Goal: Task Accomplishment & Management: Use online tool/utility

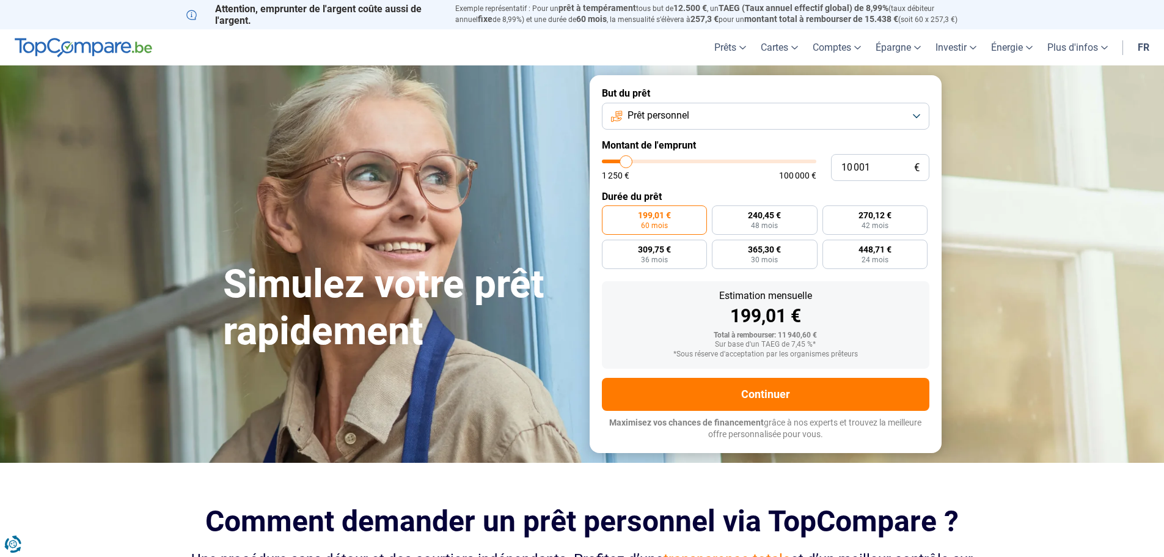
type input "64 750"
type input "64750"
click at [738, 163] on input "range" at bounding box center [709, 162] width 215 height 4
radio input "false"
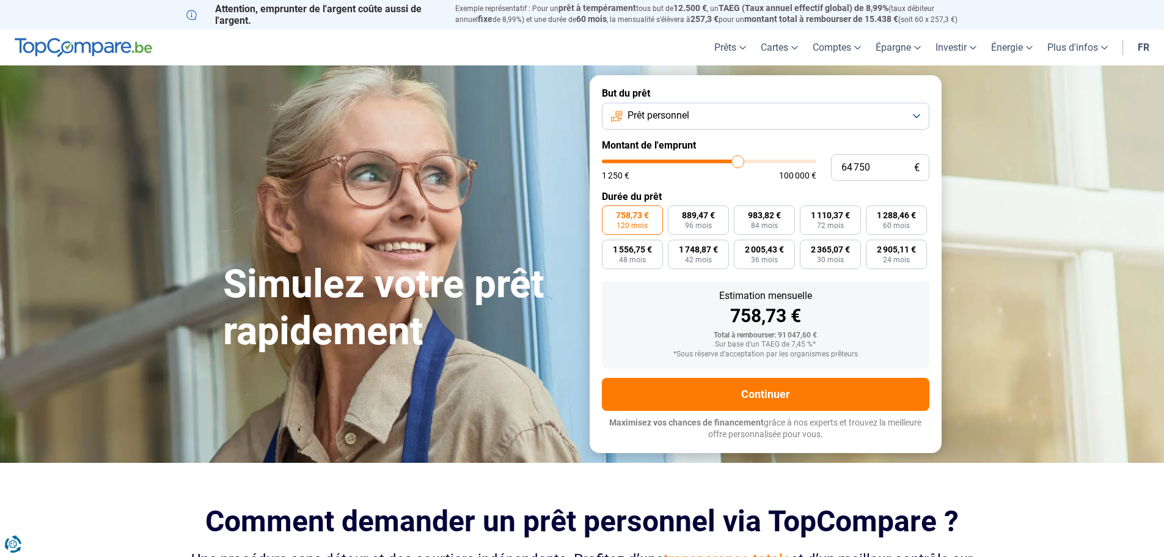
type input "56 250"
type input "56250"
click at [721, 160] on input "range" at bounding box center [709, 162] width 215 height 4
click at [715, 160] on input "range" at bounding box center [709, 162] width 215 height 4
type input "48 750"
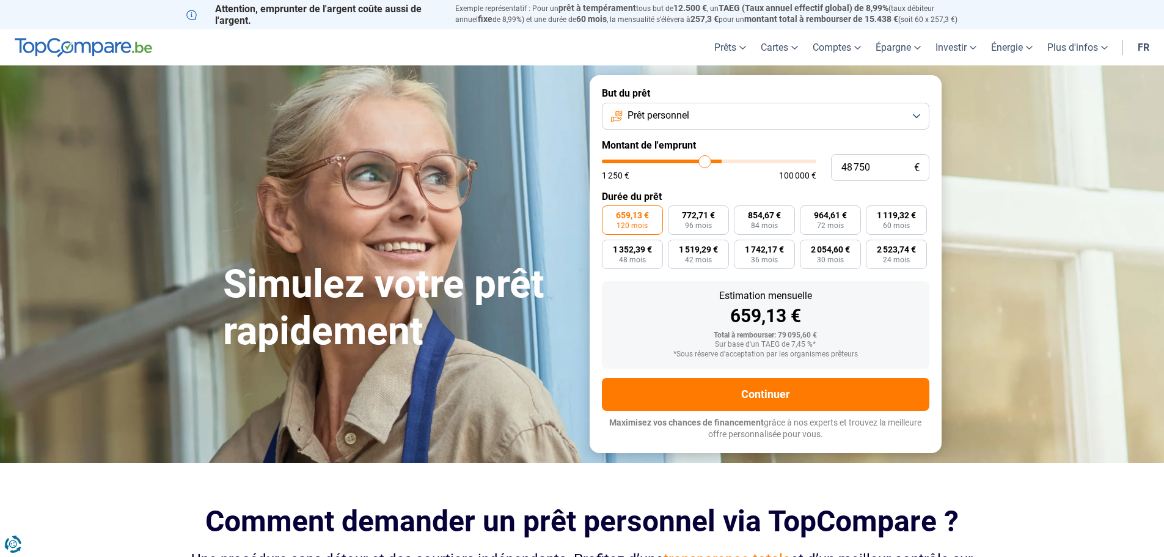
type input "48750"
click at [705, 160] on input "range" at bounding box center [709, 162] width 215 height 4
type input "44 000"
type input "44000"
click at [696, 160] on input "range" at bounding box center [709, 162] width 215 height 4
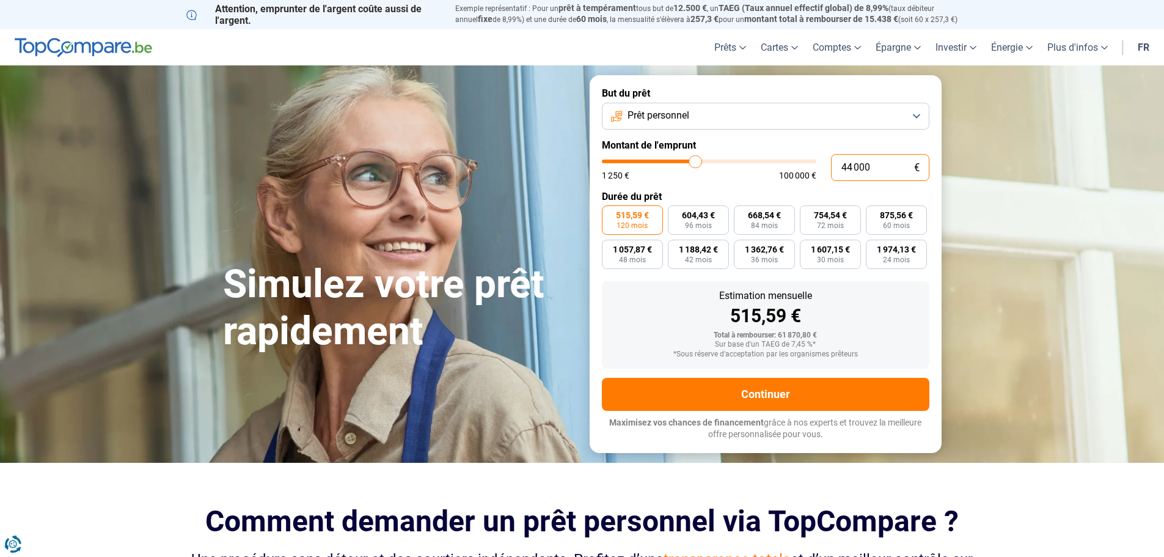
click at [847, 164] on input "44 000" at bounding box center [880, 167] width 98 height 27
type input "4"
type input "1250"
type input "42"
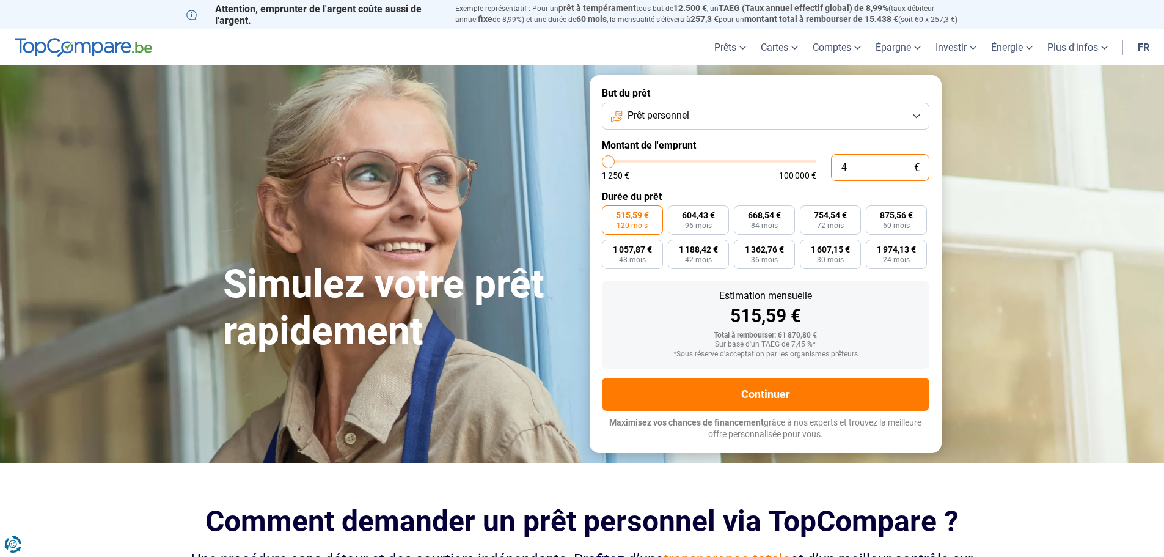
type input "1250"
type input "425"
type input "1250"
type input "4 250"
type input "4250"
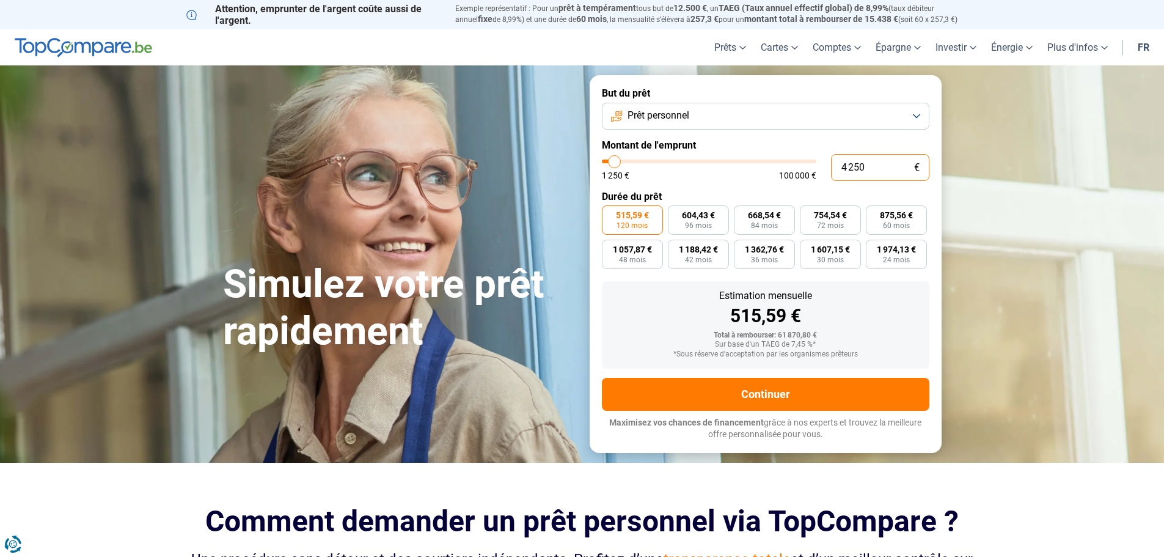
type input "42 500"
type input "42500"
type input "4 250"
type input "4250"
type input "425"
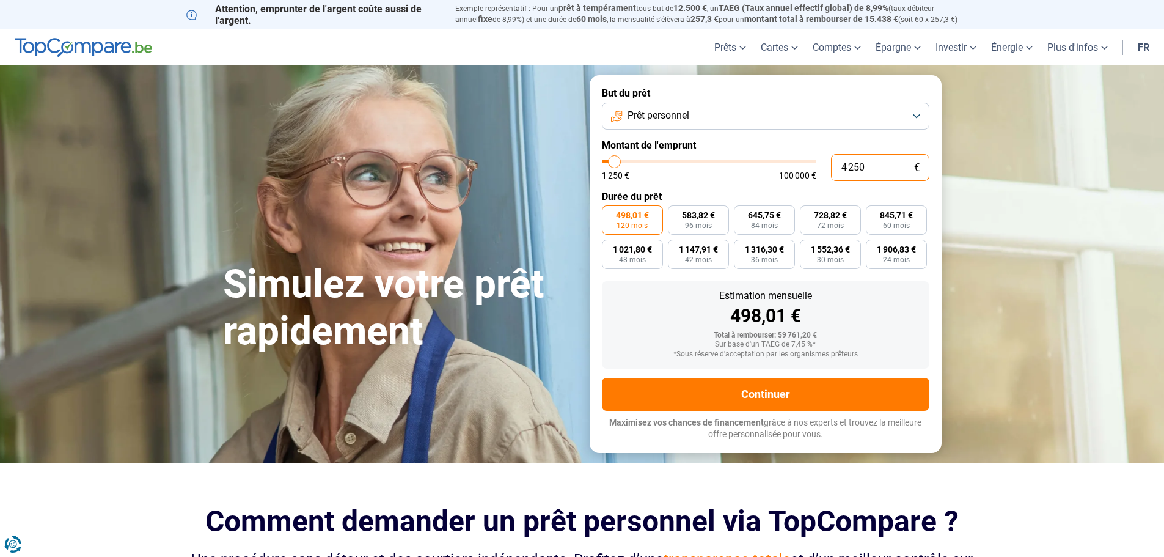
type input "1250"
type input "42"
type input "1250"
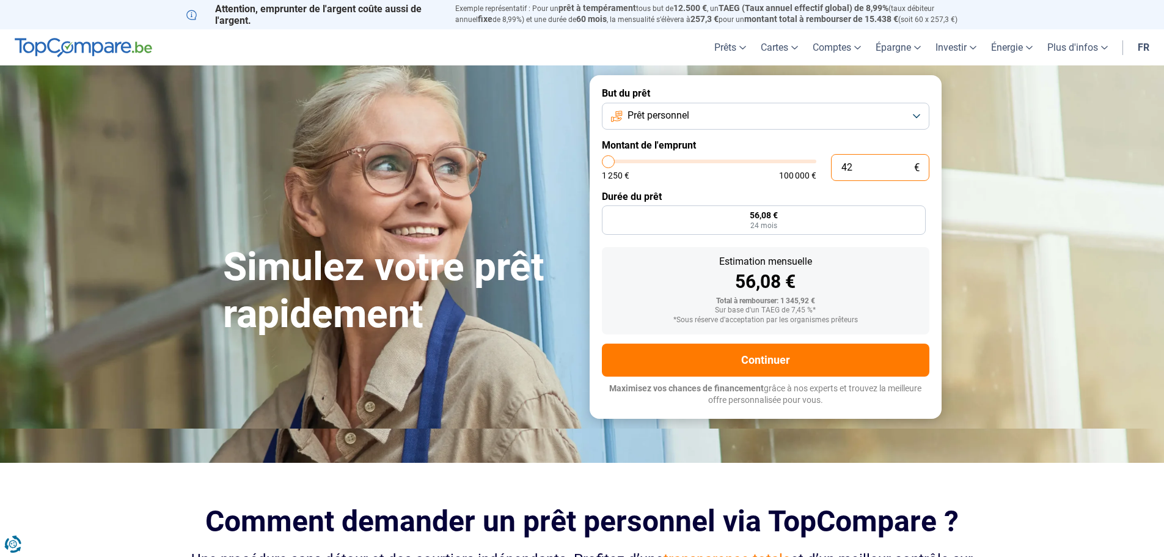
type input "1 250"
type input "1250"
radio input "true"
type input "12 508"
type input "12500"
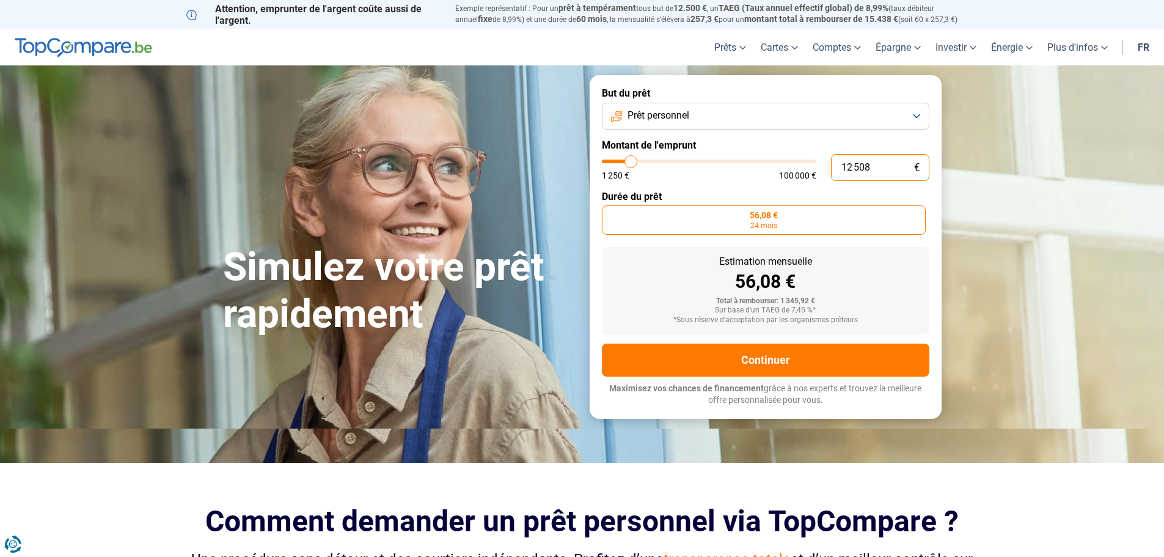
type input "125 080"
type input "100000"
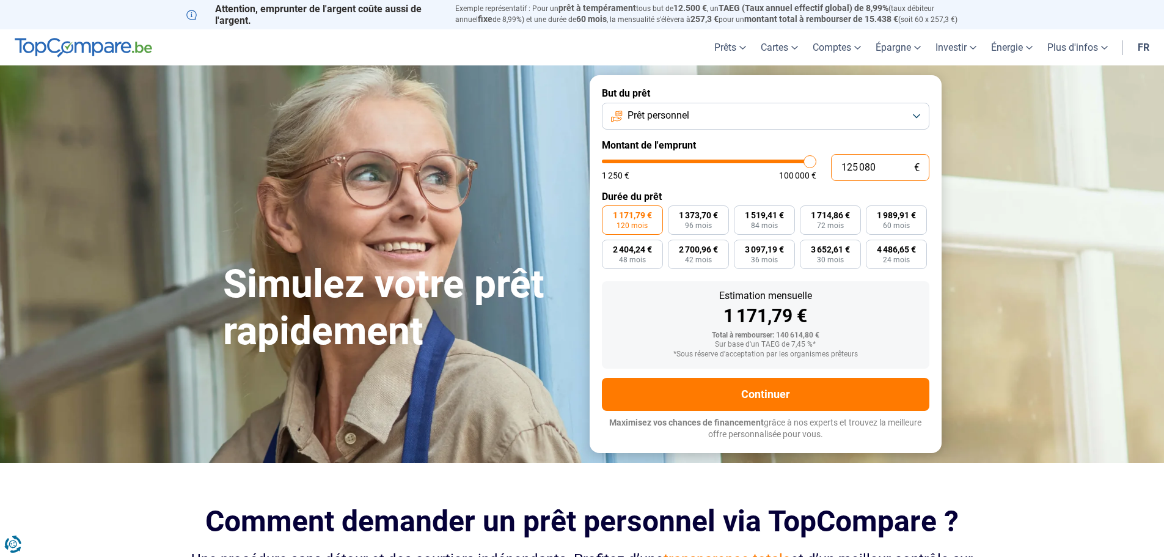
type input "100 000"
type input "100000"
click at [886, 166] on input "100 000" at bounding box center [880, 167] width 98 height 27
type input "4"
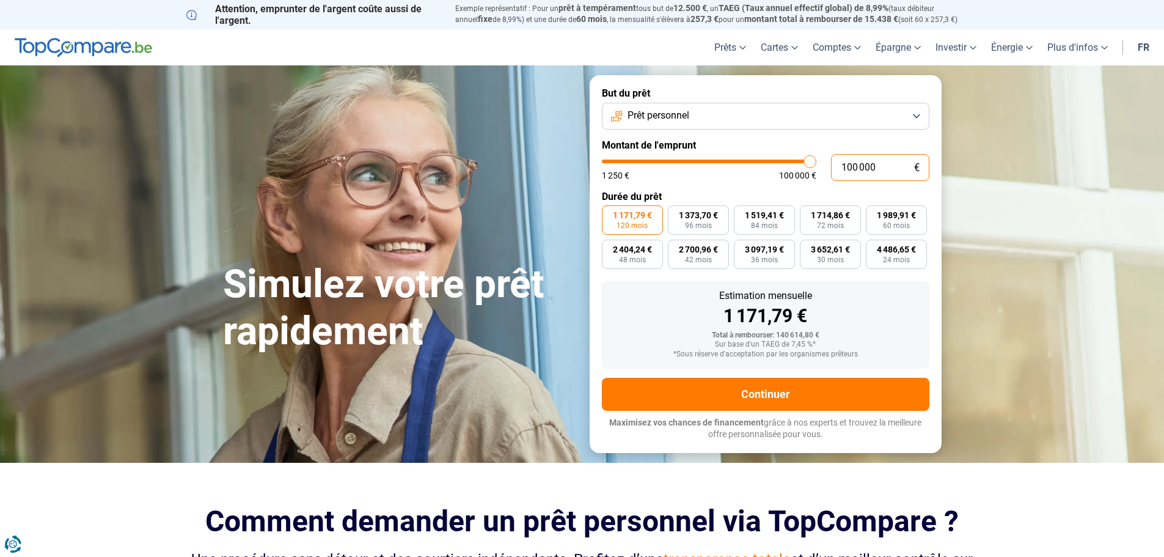
type input "1250"
type input "42"
type input "1250"
type input "428"
type input "1250"
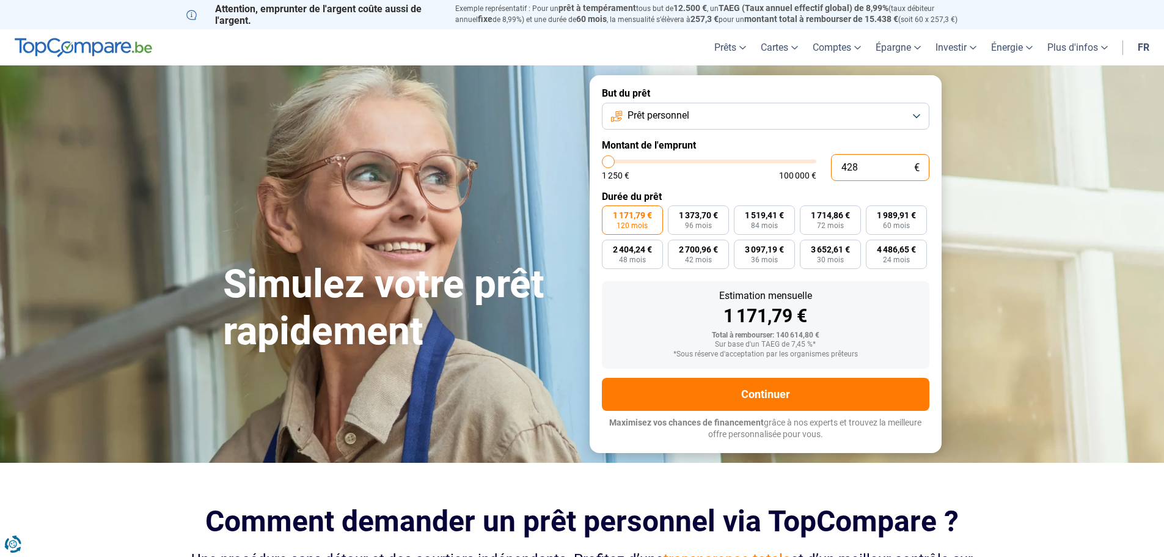
type input "4 280"
type input "4250"
type input "42 800"
type input "42750"
click at [865, 164] on input "42 800" at bounding box center [880, 167] width 98 height 27
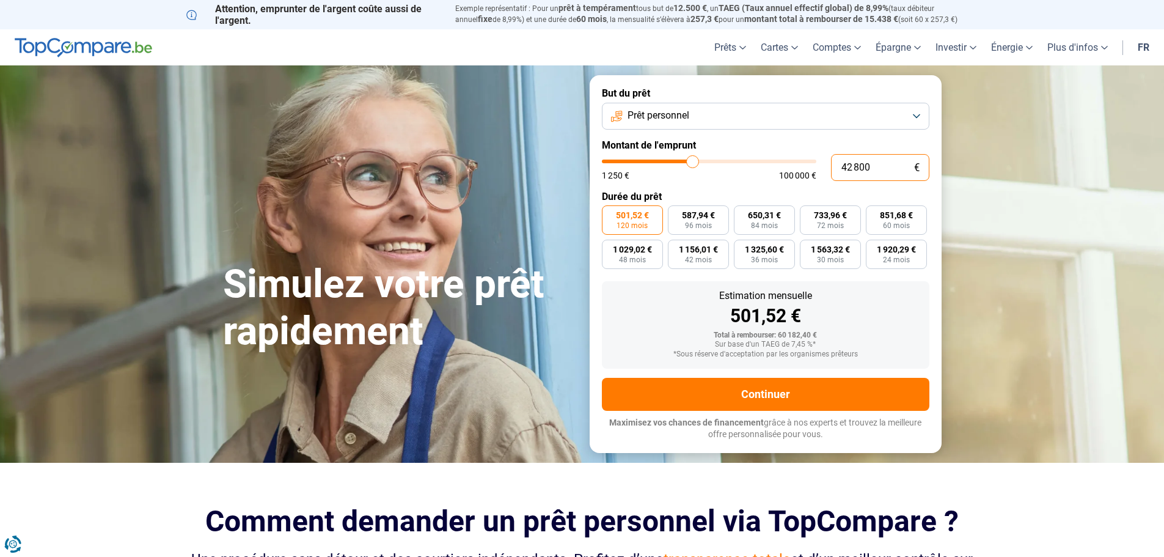
click at [865, 164] on input "42 800" at bounding box center [880, 167] width 98 height 27
click at [859, 166] on input "42 800" at bounding box center [880, 167] width 98 height 27
type input "4 200"
type input "4250"
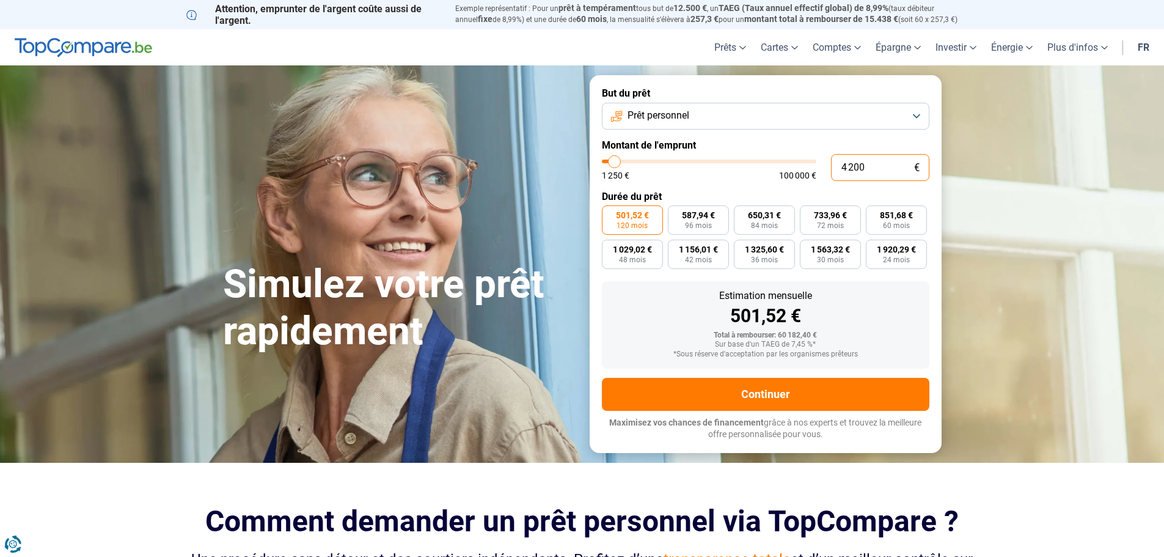
type input "42 007"
click at [887, 166] on input "42 007" at bounding box center [880, 167] width 98 height 27
type input "42000"
drag, startPoint x: 856, startPoint y: 167, endPoint x: 897, endPoint y: 167, distance: 41.0
click at [897, 167] on input "42 007" at bounding box center [880, 167] width 98 height 27
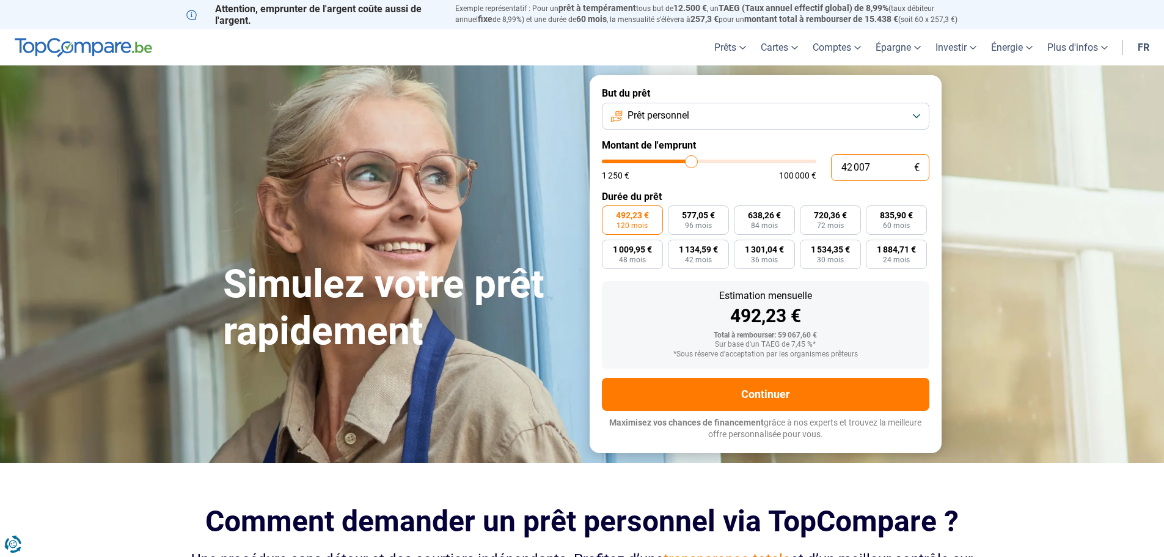
type input "427"
type input "1250"
type input "1 250"
type input "1250"
radio input "true"
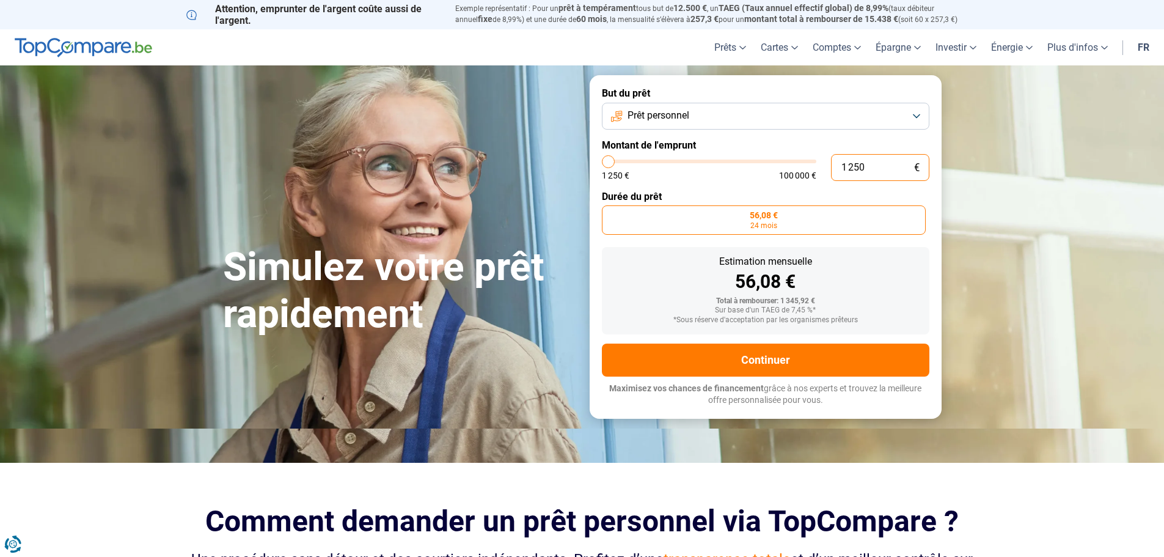
type input "12 500"
type input "12500"
type input "125 000"
type input "100000"
type input "12 500"
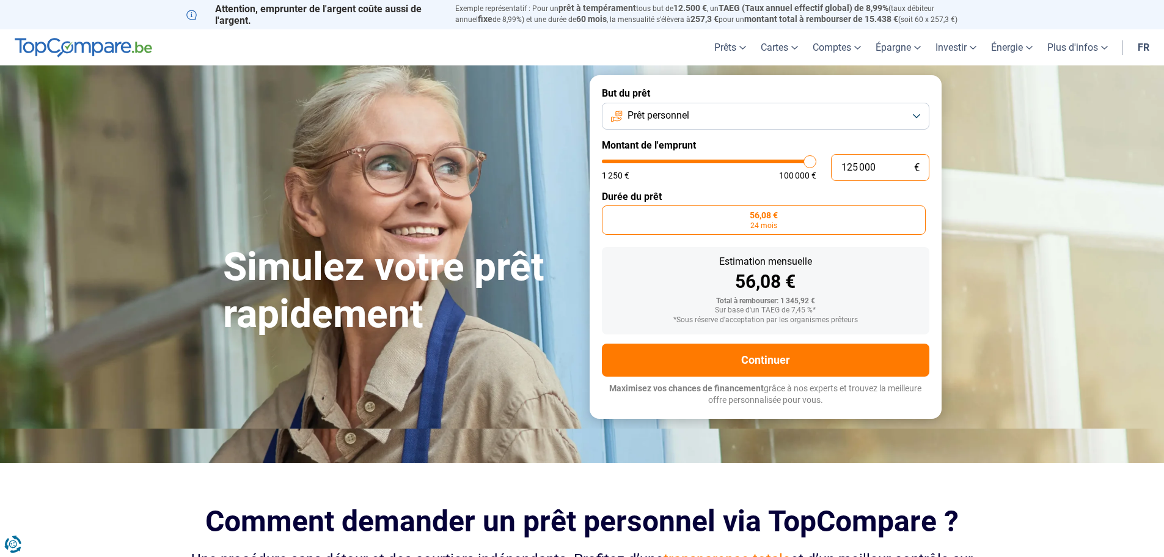
type input "12500"
type input "1 250"
type input "1250"
type input "125"
type input "1250"
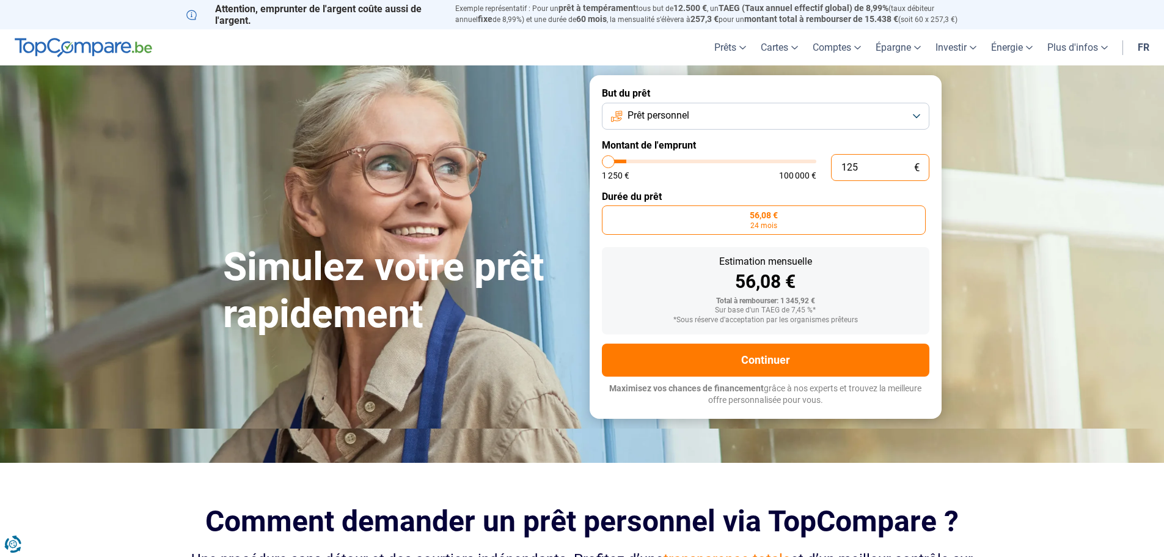
type input "12"
type input "1250"
type input "1"
type input "1250"
type input "0"
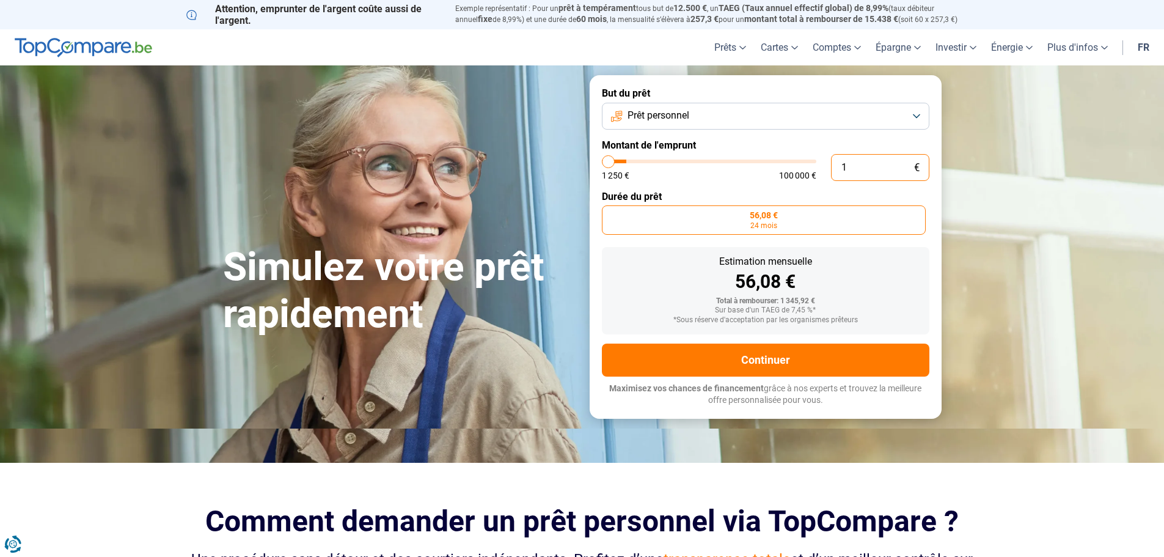
type input "1250"
type input "4"
type input "1250"
type input "42"
type input "1250"
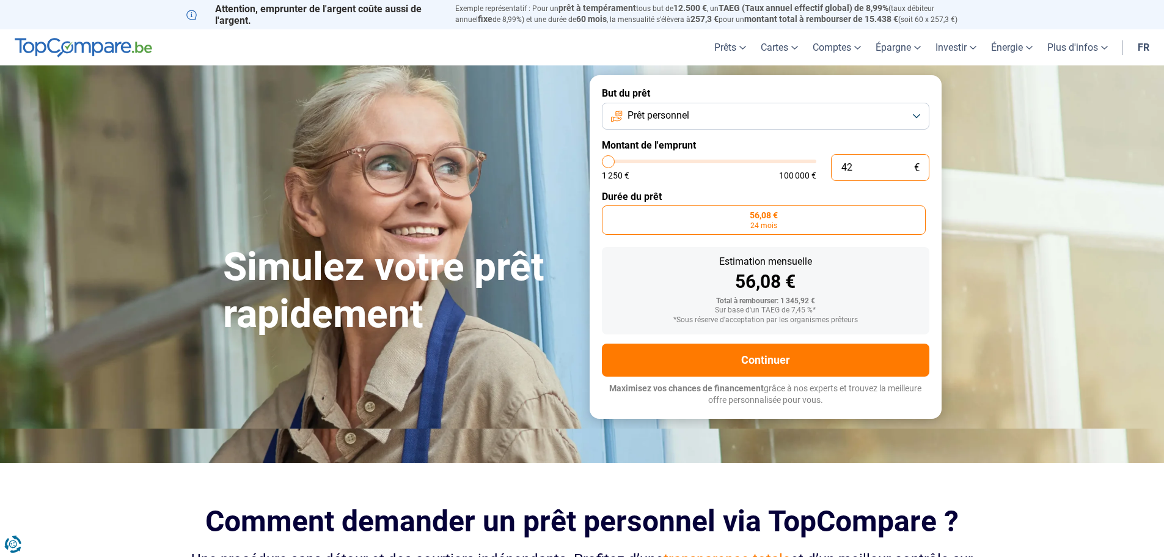
type input "427"
type input "1250"
type input "4 270"
type input "4250"
type input "42 700"
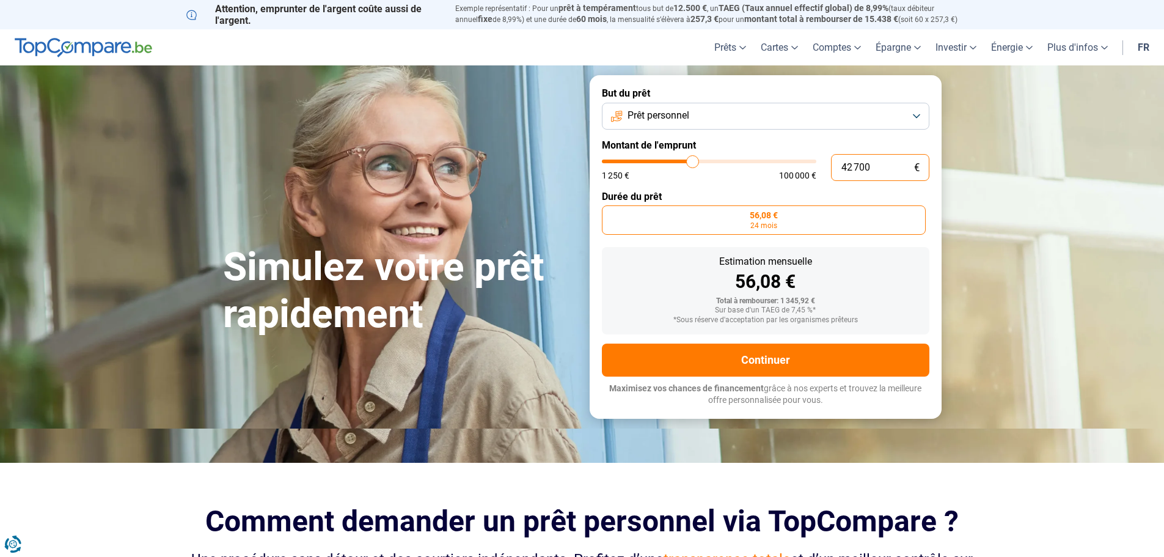
type input "42750"
radio input "false"
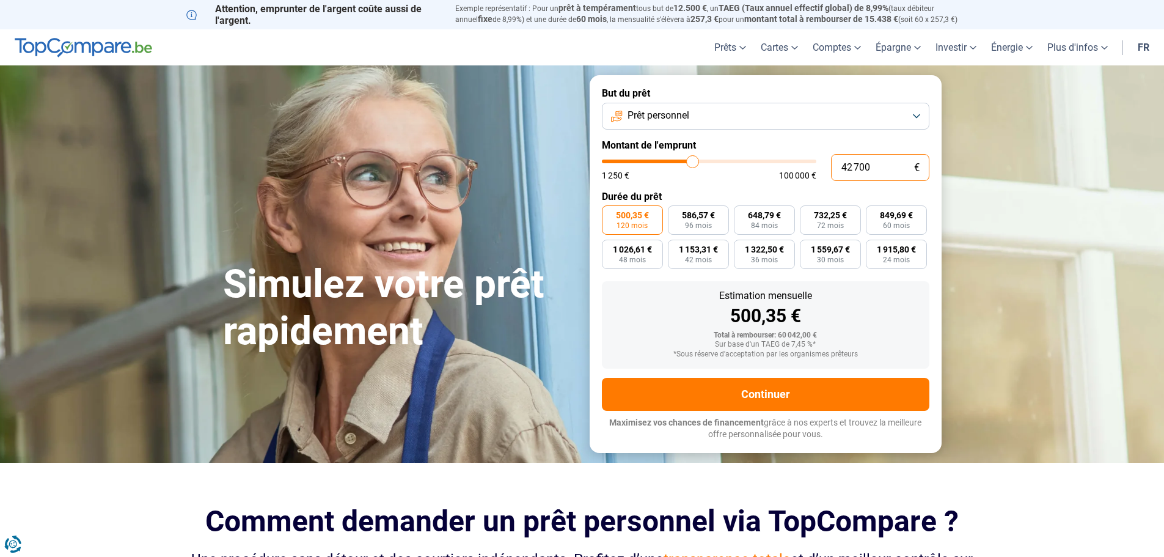
type input "4 270"
type input "4250"
type input "427"
type input "1250"
type input "42"
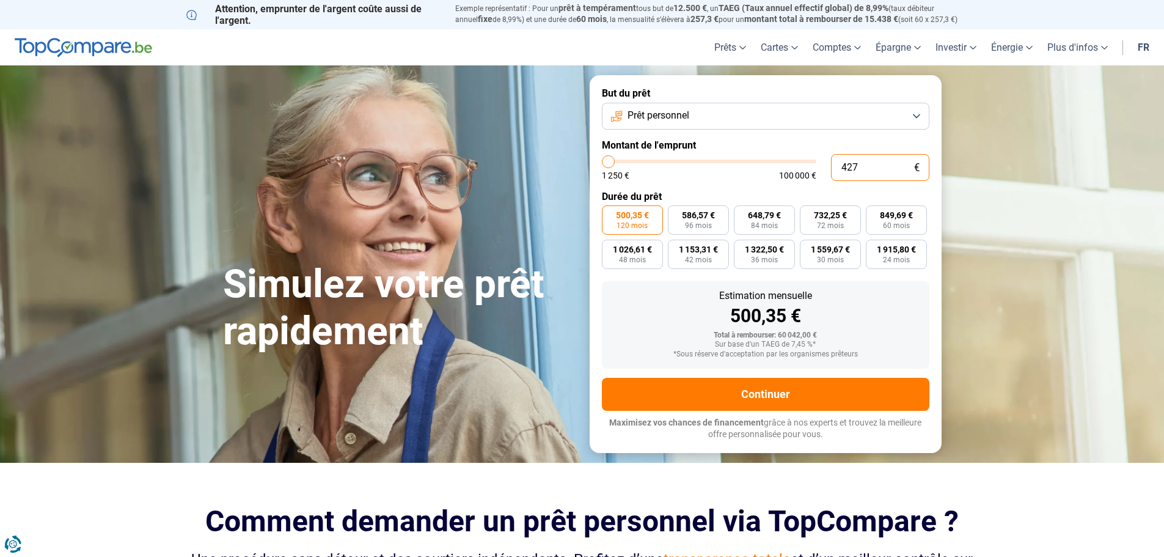
type input "1250"
type input "426"
type input "1250"
type input "4 265"
type input "4250"
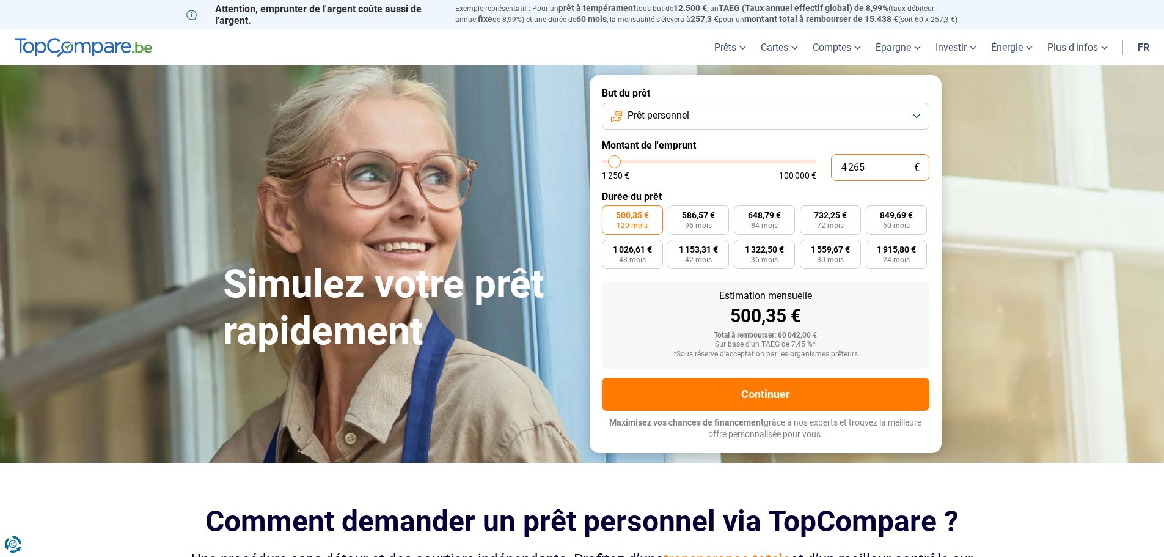
type input "42 650"
type input "42750"
type input "4 265"
type input "4250"
type input "42 655"
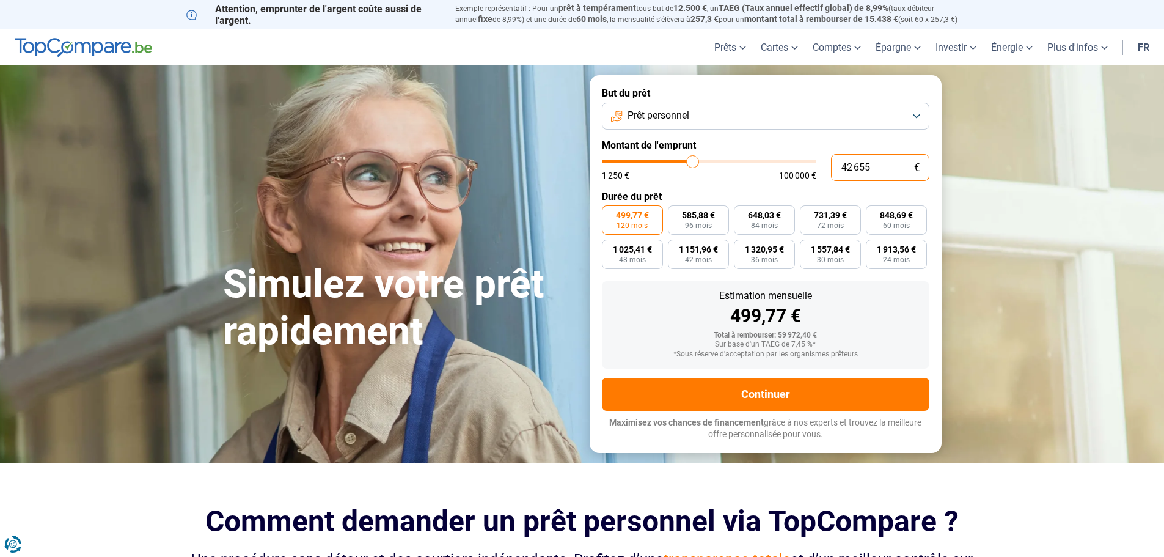
type input "42750"
type input "4 265"
type input "4250"
type input "42 659"
type input "42750"
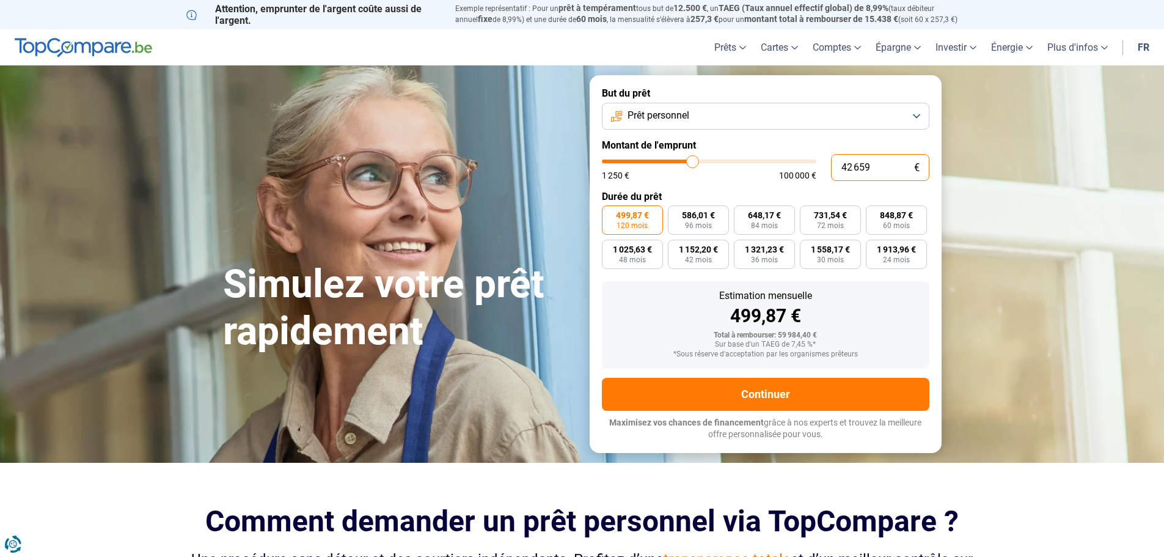
type input "4 265"
type input "4250"
type input "426"
type input "1250"
type input "4 266"
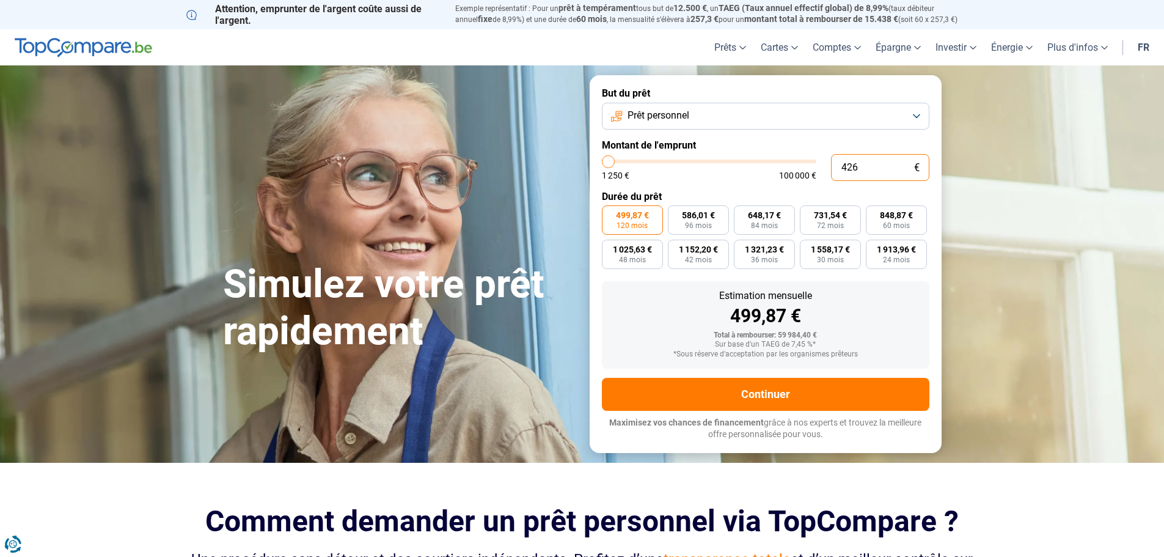
type input "4250"
type input "42 660"
type input "42750"
type input "4 266"
type input "4250"
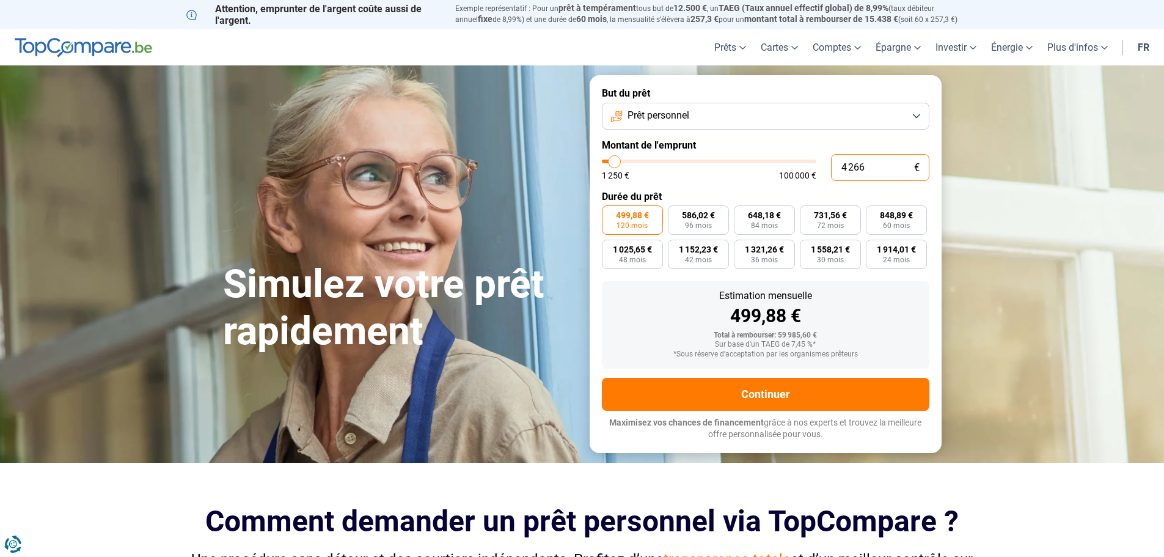
type input "42 662"
type input "42750"
type input "4 266"
type input "4250"
radio input "true"
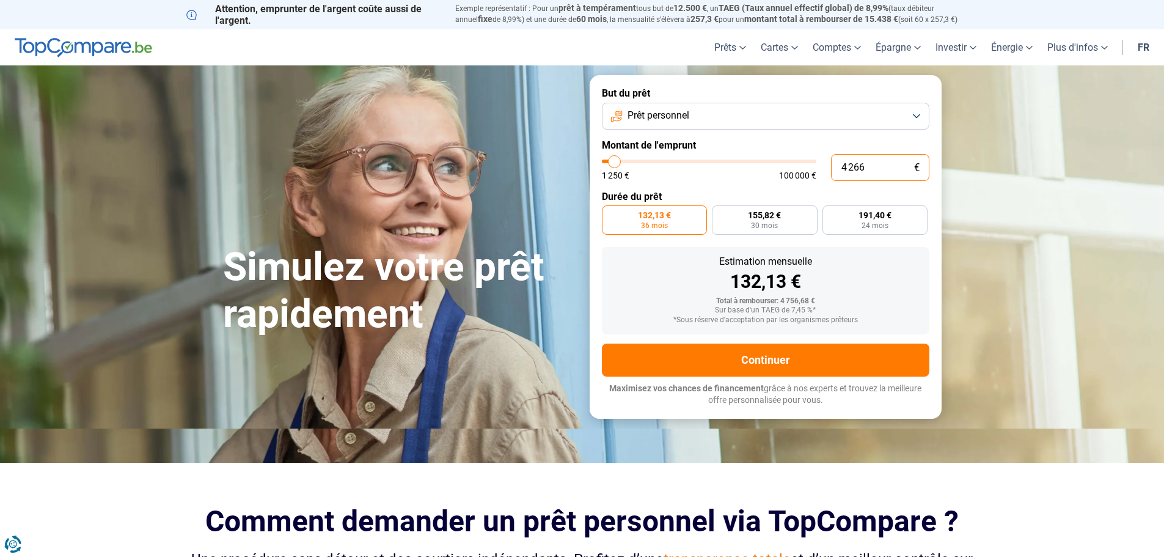
type input "42 669"
type input "42750"
radio input "false"
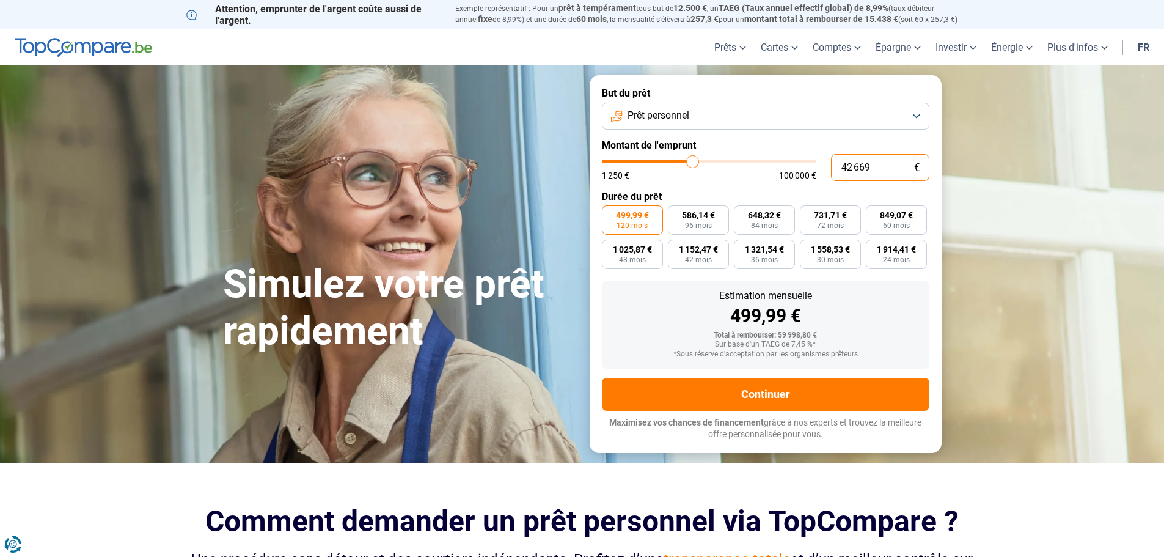
type input "4 266"
type input "4250"
type input "426"
type input "1250"
type input "4 267"
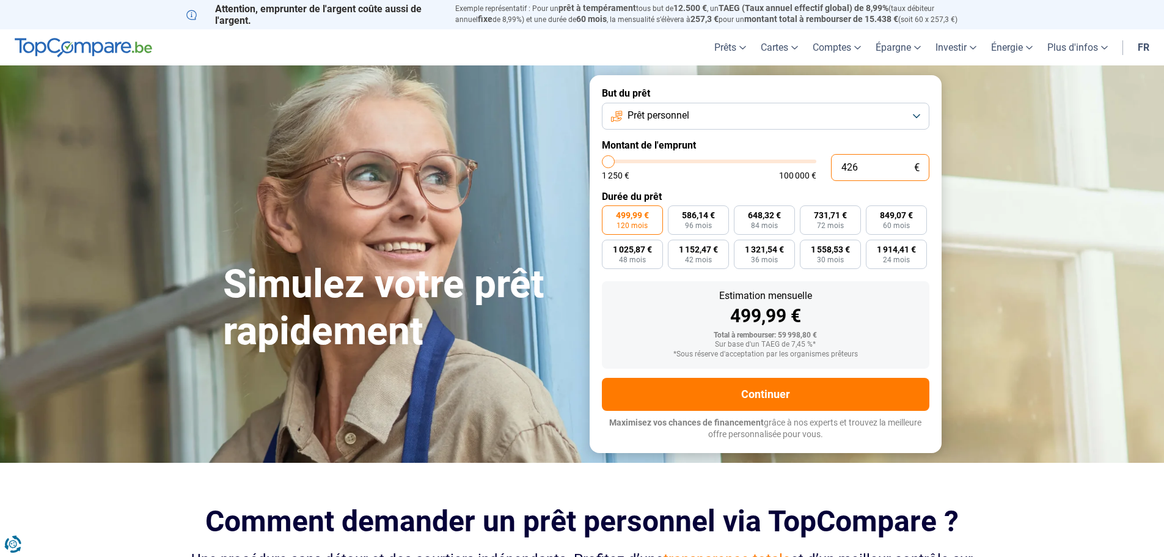
type input "4250"
type input "42 670"
type input "42750"
type input "42 670"
